Goal: Task Accomplishment & Management: Manage account settings

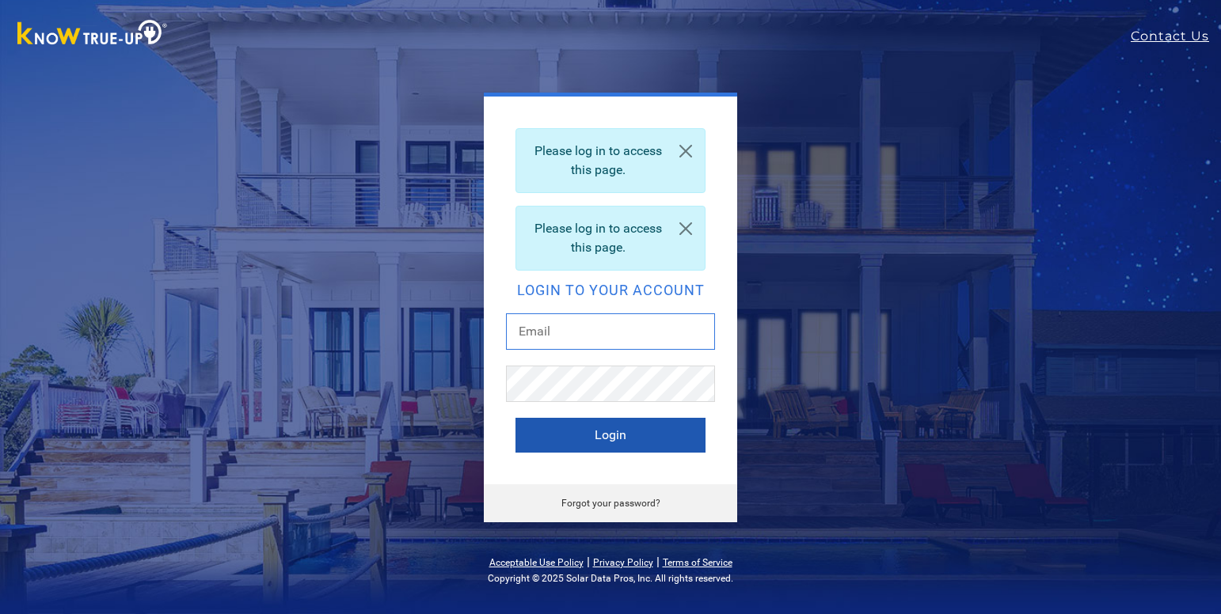
type input "[EMAIL_ADDRESS][DOMAIN_NAME]"
click at [613, 435] on button "Login" at bounding box center [610, 435] width 190 height 35
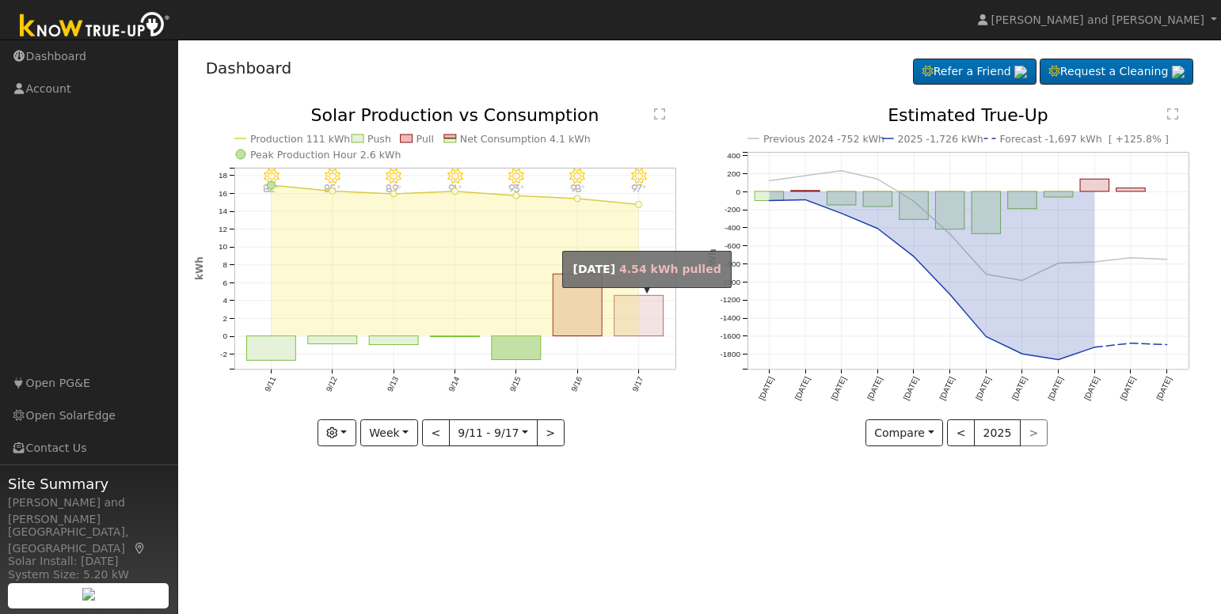
click at [651, 320] on rect "onclick=""" at bounding box center [638, 316] width 49 height 40
type input "[DATE]"
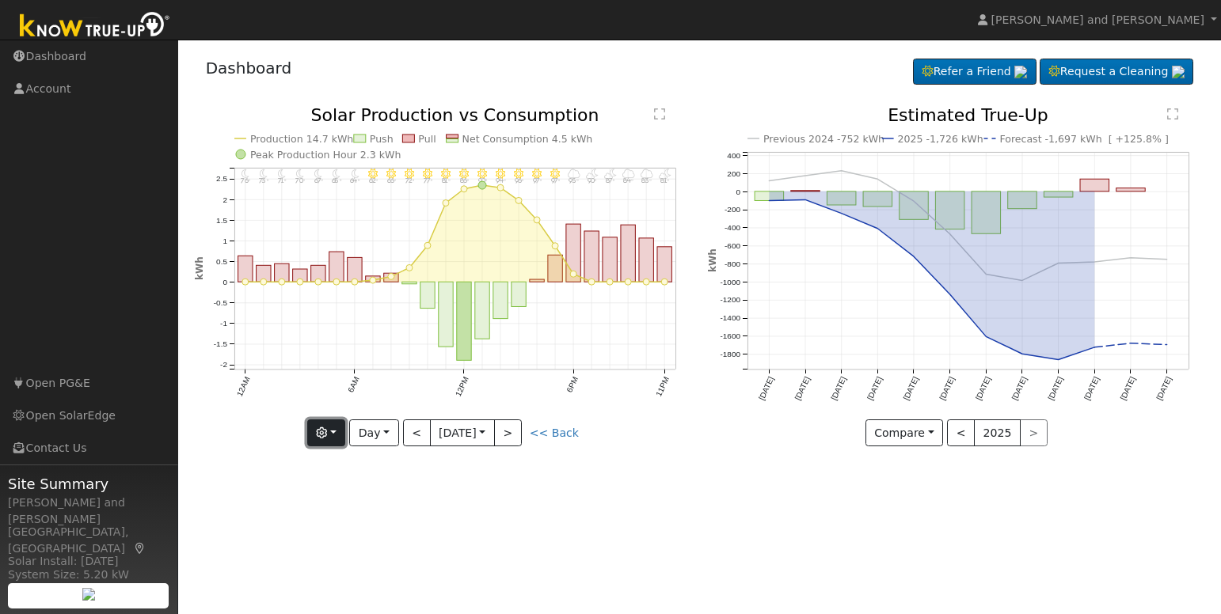
click at [336, 434] on button "button" at bounding box center [326, 432] width 39 height 27
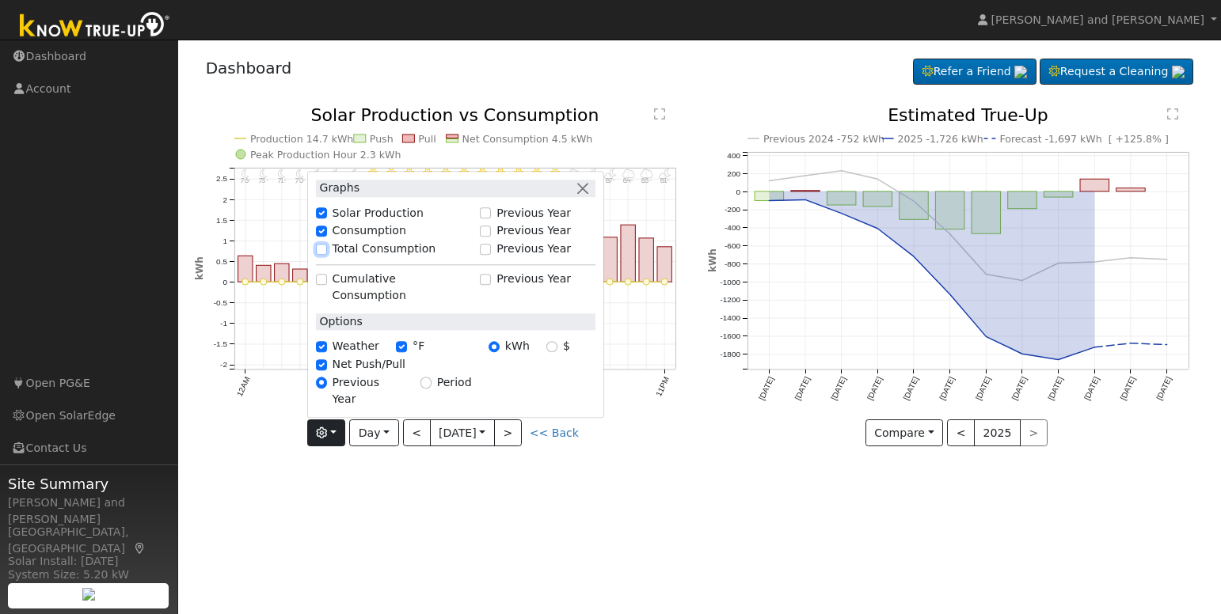
click at [323, 255] on input "Total Consumption" at bounding box center [321, 249] width 11 height 11
checkbox input "true"
click at [518, 512] on div "User Profile First name Last name Email Email Notifications No Emails No Emails…" at bounding box center [699, 327] width 1042 height 575
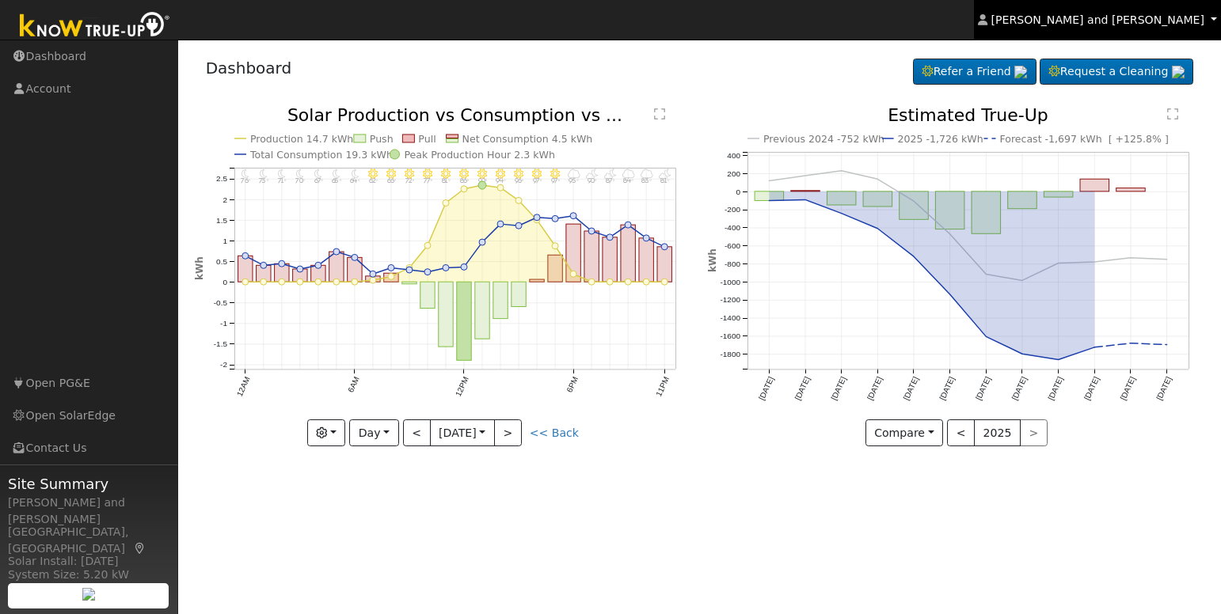
click at [1140, 13] on span "[PERSON_NAME] and [PERSON_NAME]" at bounding box center [1097, 19] width 213 height 13
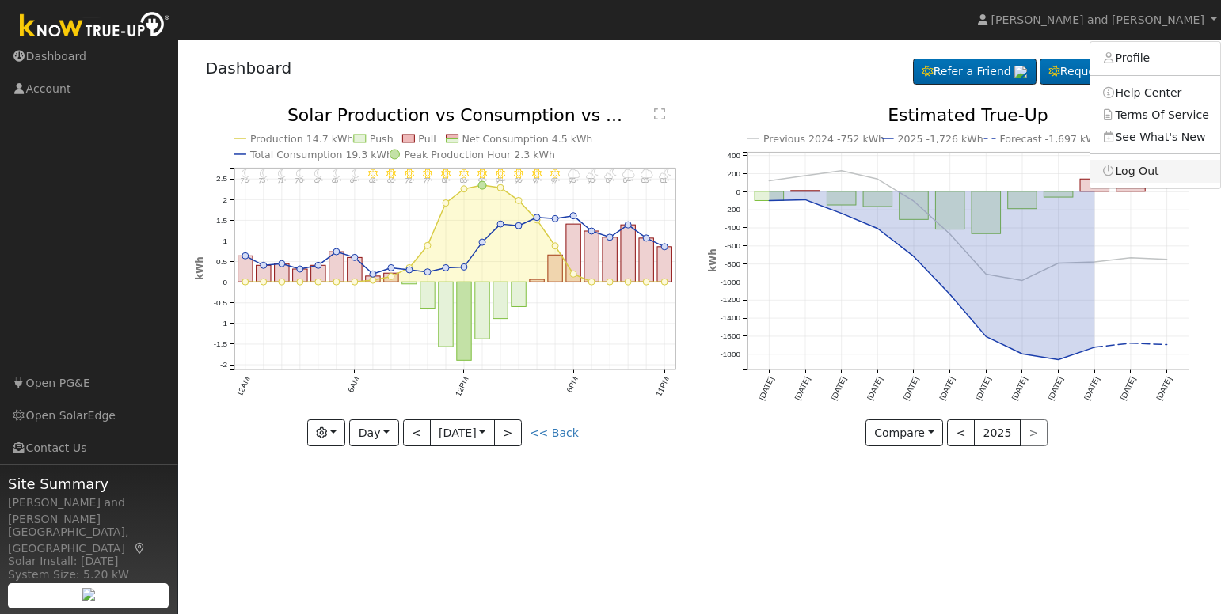
click at [1137, 173] on link "Log Out" at bounding box center [1155, 171] width 130 height 22
